Goal: Task Accomplishment & Management: Manage account settings

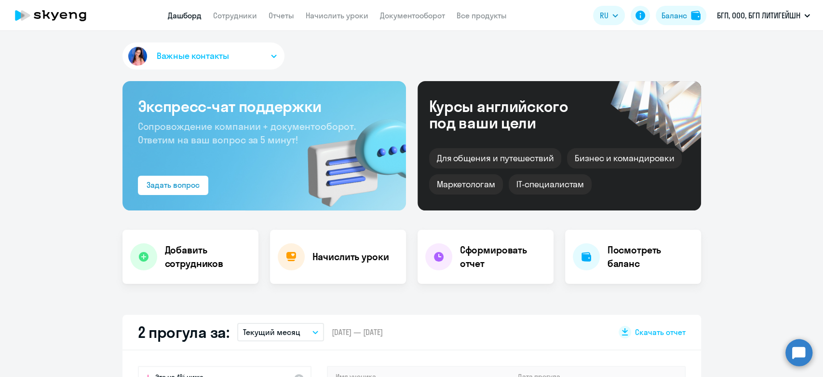
select select "30"
click at [220, 18] on link "Сотрудники" at bounding box center [235, 16] width 44 height 10
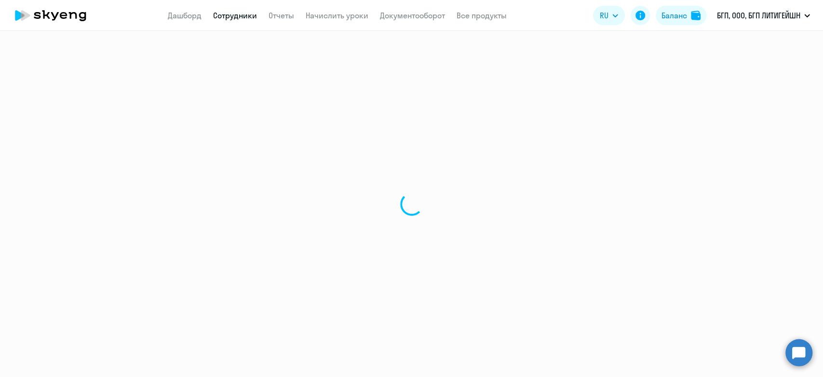
select select "30"
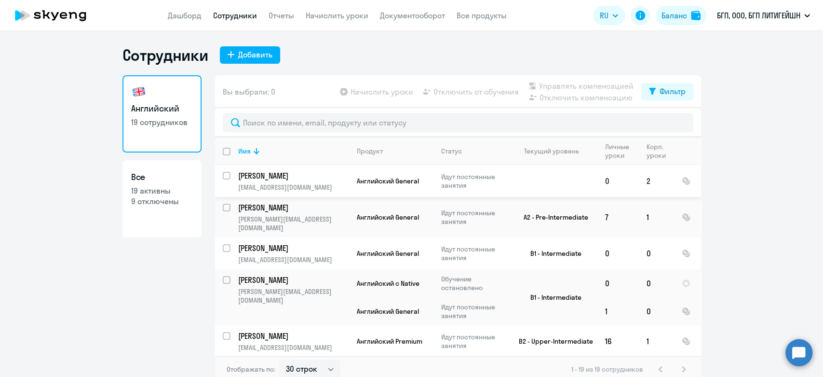
click at [223, 181] on input "select row 20635216" at bounding box center [232, 181] width 19 height 19
checkbox input "true"
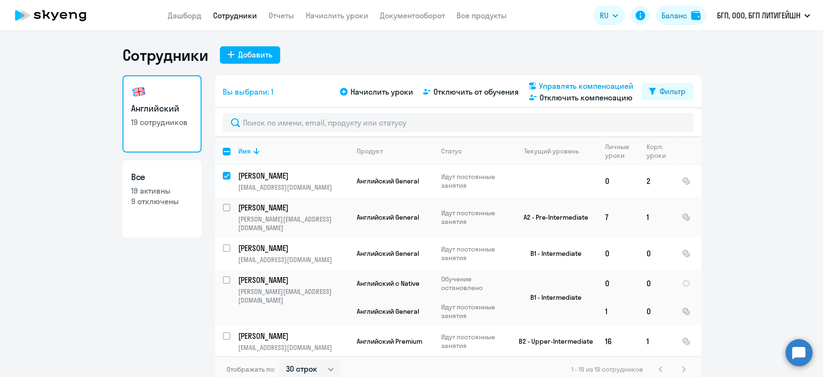
click at [549, 86] on span "Управлять компенсацией" at bounding box center [586, 86] width 95 height 12
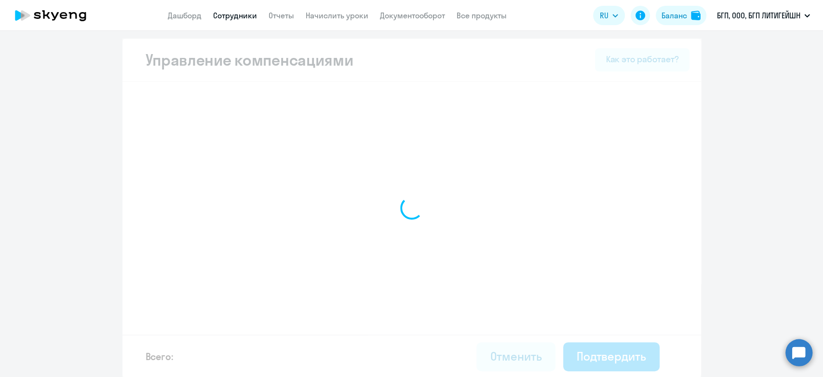
select select "MONTHLY"
